Goal: Task Accomplishment & Management: Manage account settings

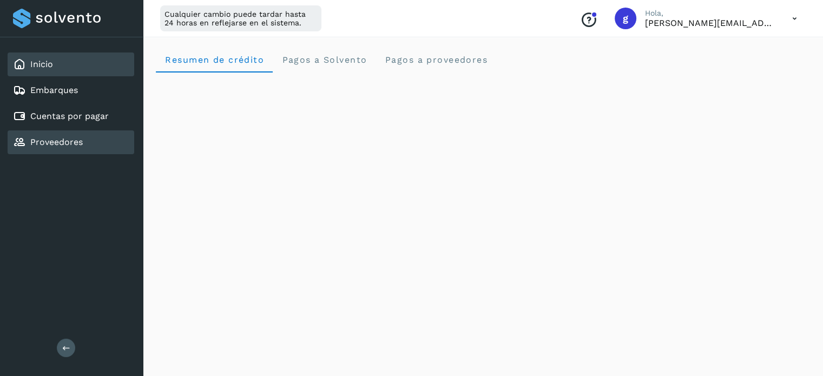
click at [69, 151] on div "Proveedores" at bounding box center [71, 142] width 127 height 24
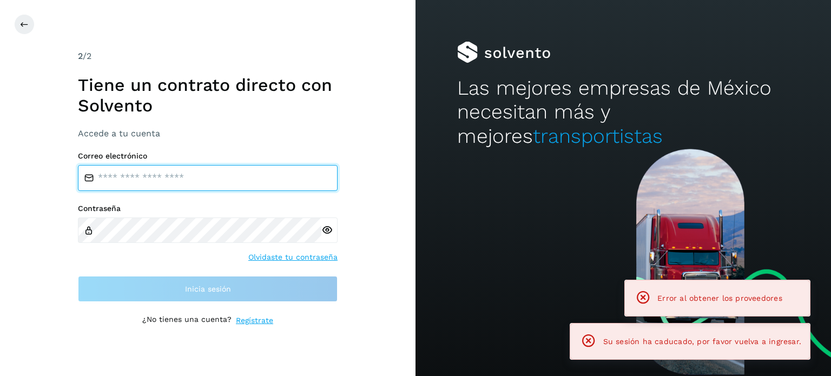
click at [210, 180] on input "email" at bounding box center [208, 178] width 260 height 26
type input "**********"
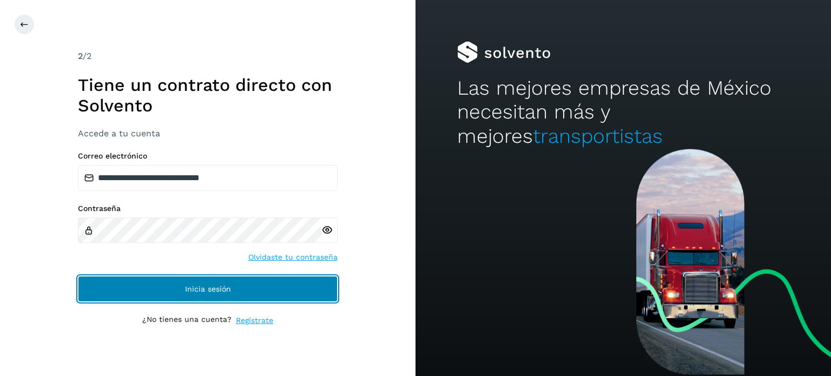
click at [200, 287] on span "Inicia sesión" at bounding box center [208, 289] width 46 height 8
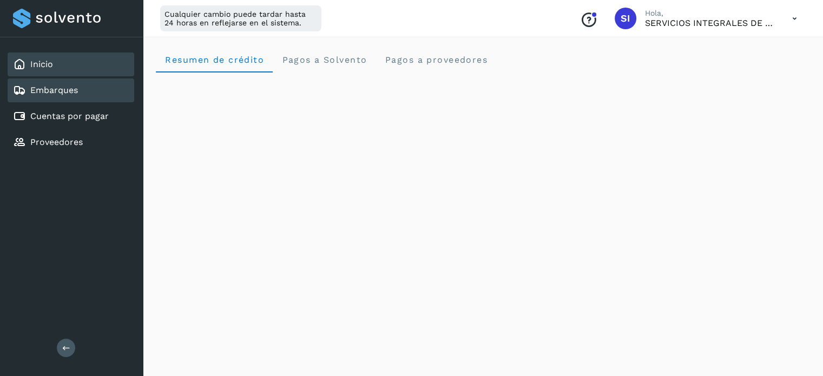
click at [58, 92] on link "Embarques" at bounding box center [54, 90] width 48 height 10
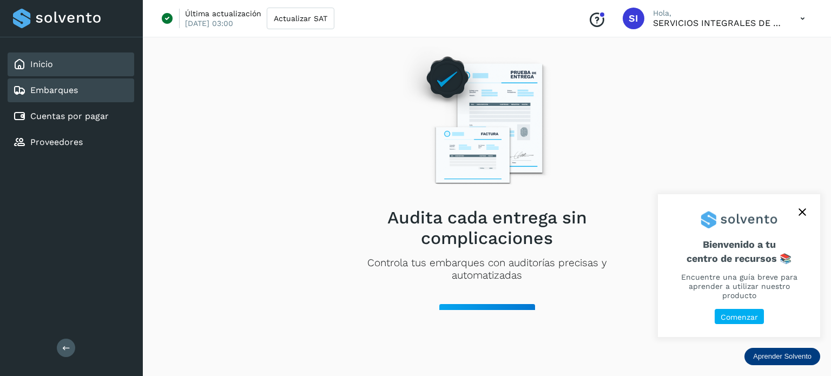
click at [52, 62] on link "Inicio" at bounding box center [41, 64] width 23 height 10
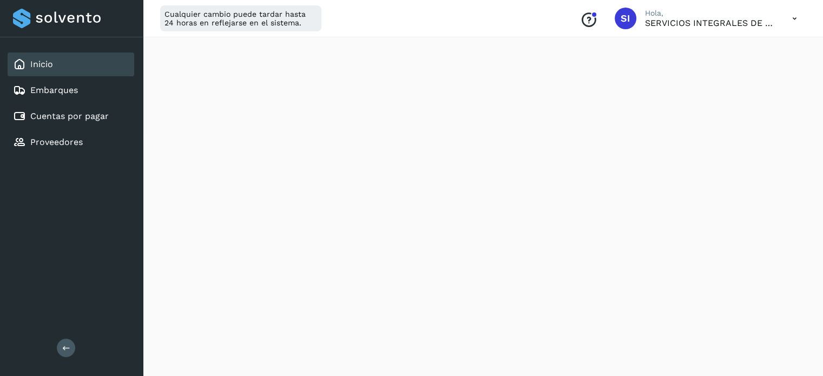
scroll to position [292, 0]
click at [65, 137] on link "Proveedores" at bounding box center [56, 142] width 52 height 10
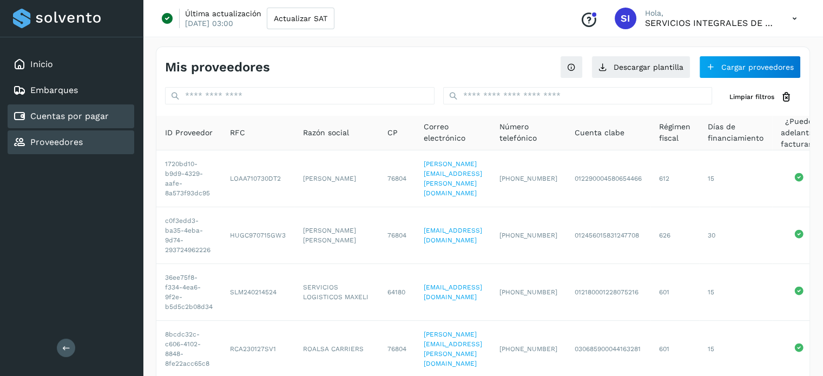
click at [80, 120] on link "Cuentas por pagar" at bounding box center [69, 116] width 78 height 10
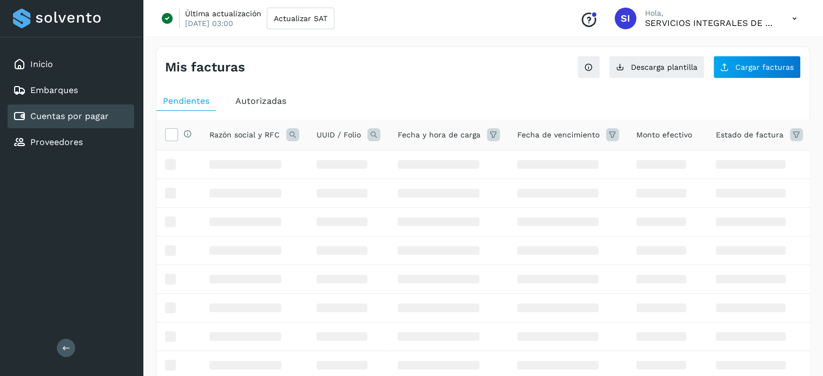
click at [80, 120] on link "Cuentas por pagar" at bounding box center [69, 116] width 78 height 10
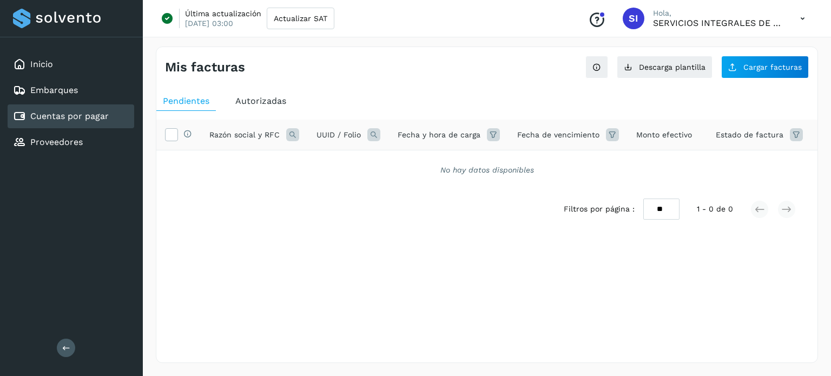
click at [264, 103] on span "Autorizadas" at bounding box center [260, 101] width 51 height 10
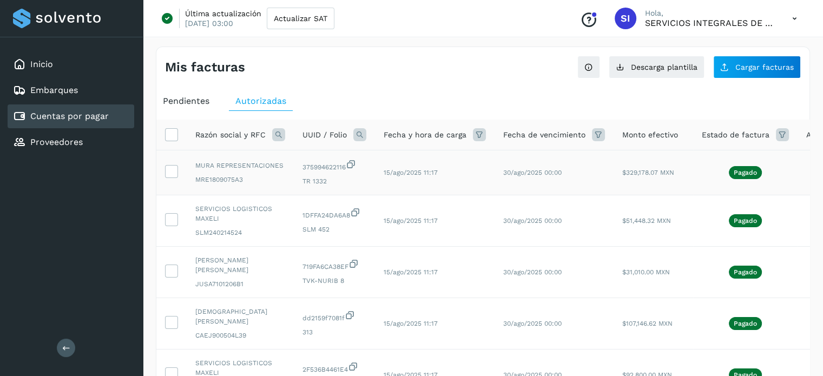
click at [740, 171] on p "Pagado" at bounding box center [745, 173] width 23 height 8
click at [175, 169] on icon at bounding box center [171, 170] width 11 height 11
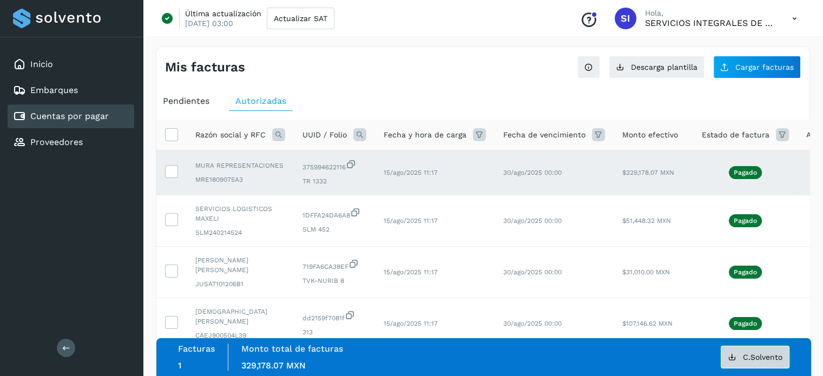
click at [748, 361] on button "C.Solvento" at bounding box center [755, 357] width 69 height 23
click at [168, 222] on icon at bounding box center [171, 218] width 11 height 11
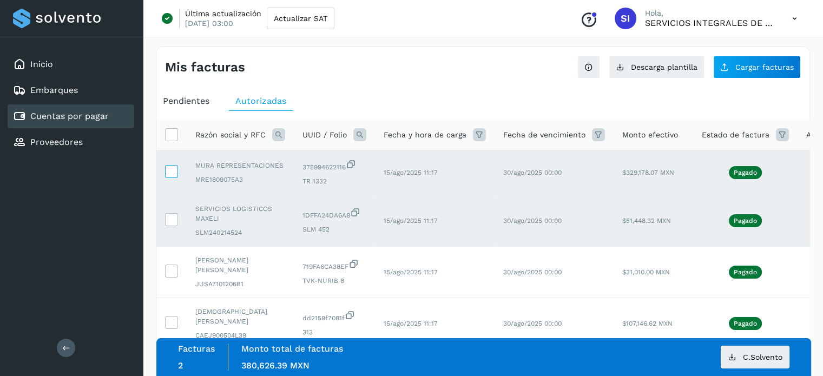
click at [174, 175] on icon at bounding box center [171, 170] width 11 height 11
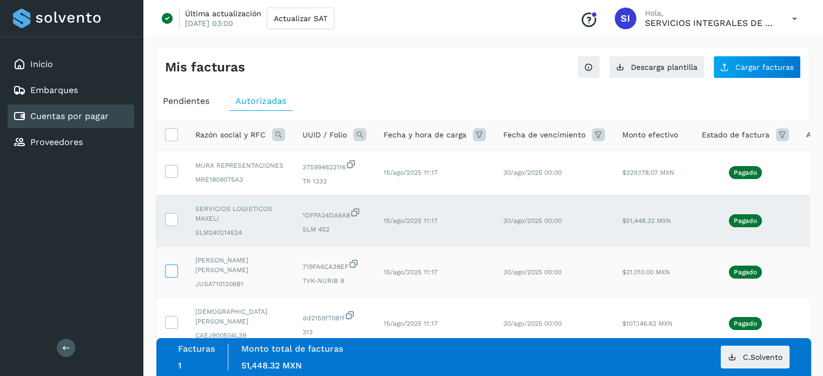
click at [167, 267] on icon at bounding box center [171, 270] width 11 height 11
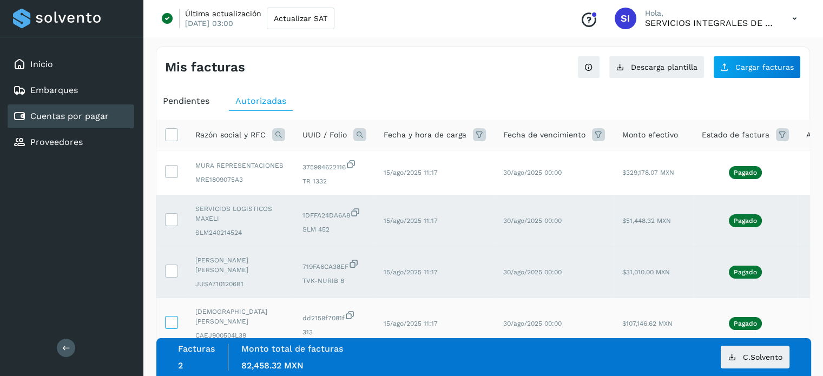
click at [171, 316] on icon at bounding box center [171, 321] width 11 height 11
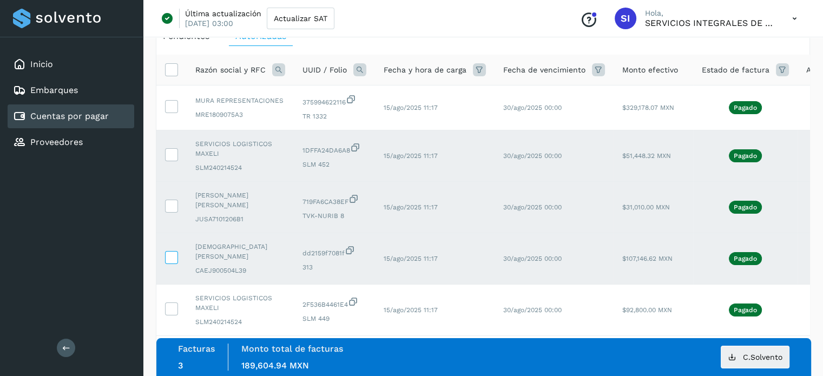
scroll to position [70, 0]
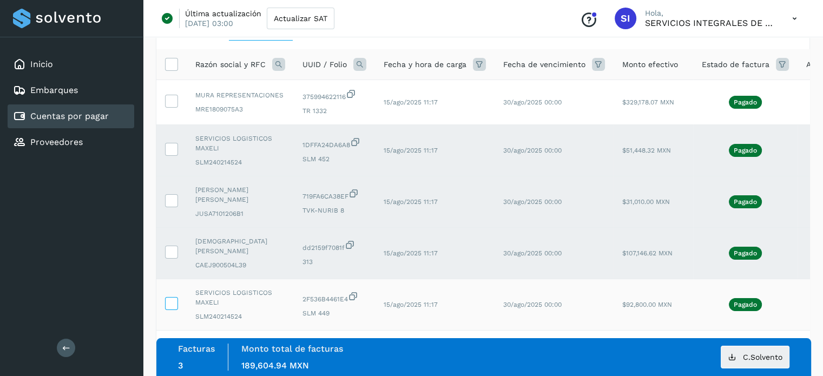
click at [175, 297] on icon at bounding box center [171, 302] width 11 height 11
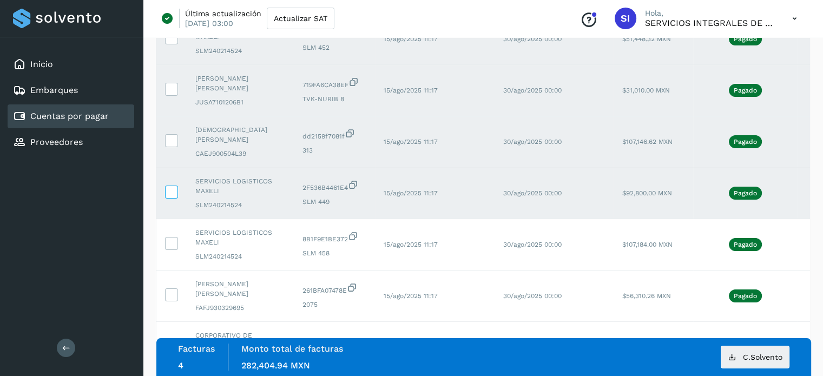
scroll to position [182, 0]
click at [173, 237] on icon at bounding box center [171, 242] width 11 height 11
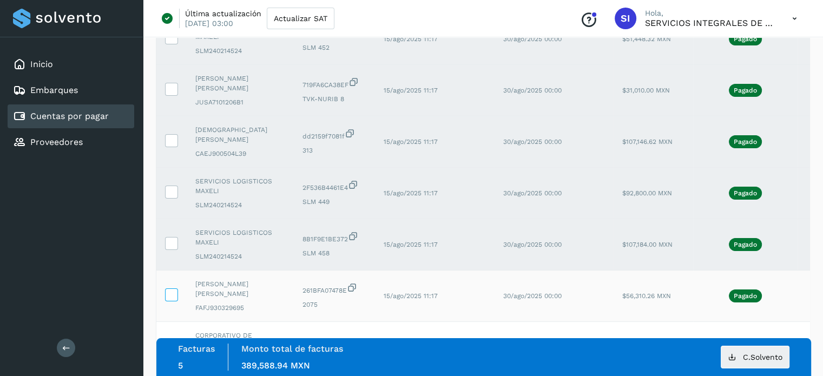
click at [170, 288] on icon at bounding box center [171, 293] width 11 height 11
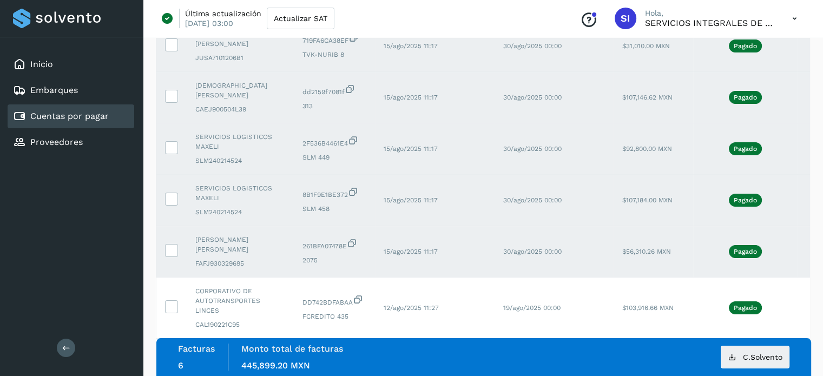
scroll to position [229, 0]
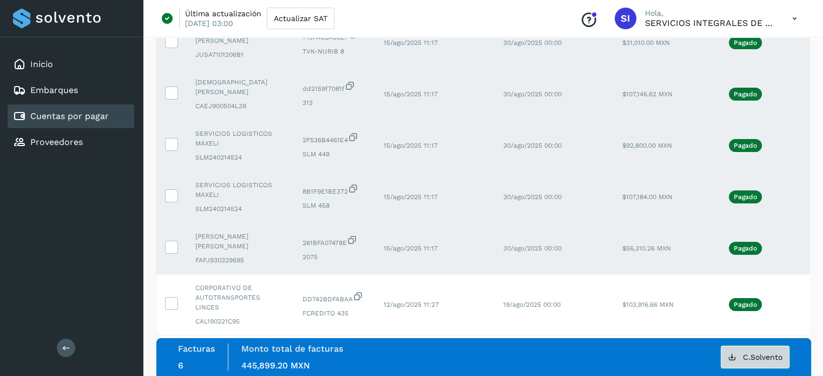
click at [731, 351] on button "C.Solvento" at bounding box center [755, 357] width 69 height 23
